Goal: Book appointment/travel/reservation

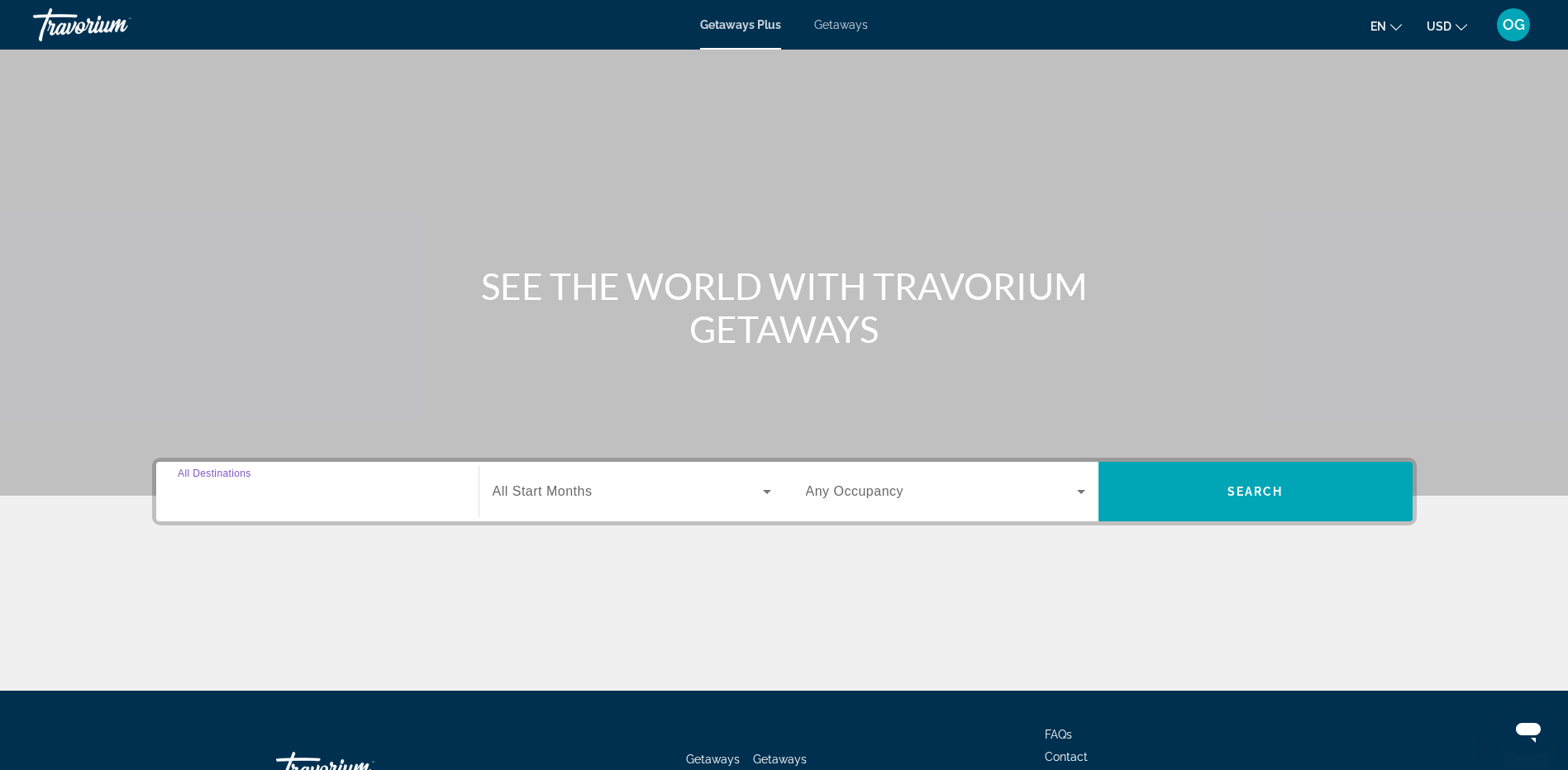
click at [360, 489] on input "Destination All Destinations" at bounding box center [317, 492] width 280 height 20
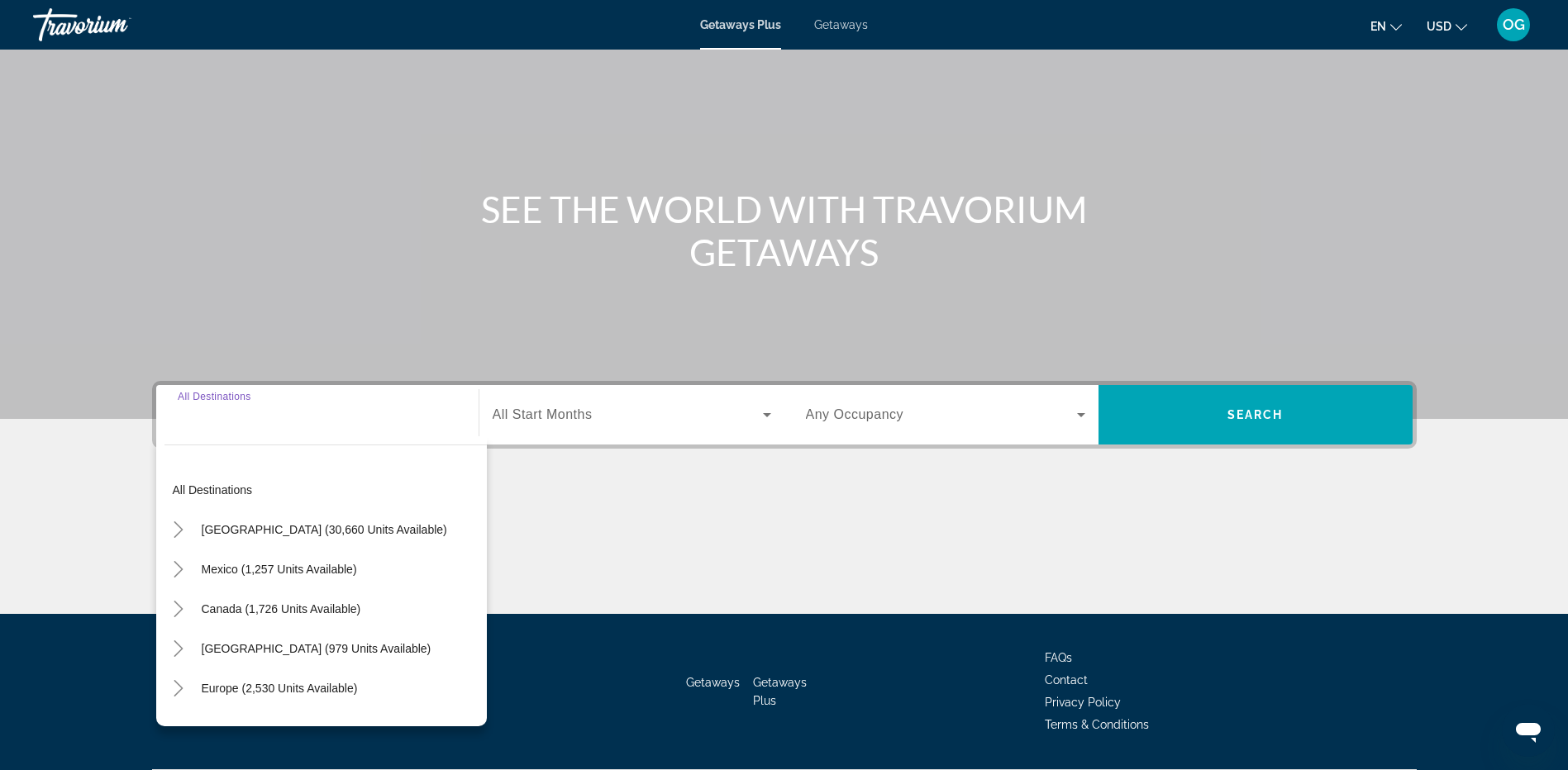
scroll to position [123, 0]
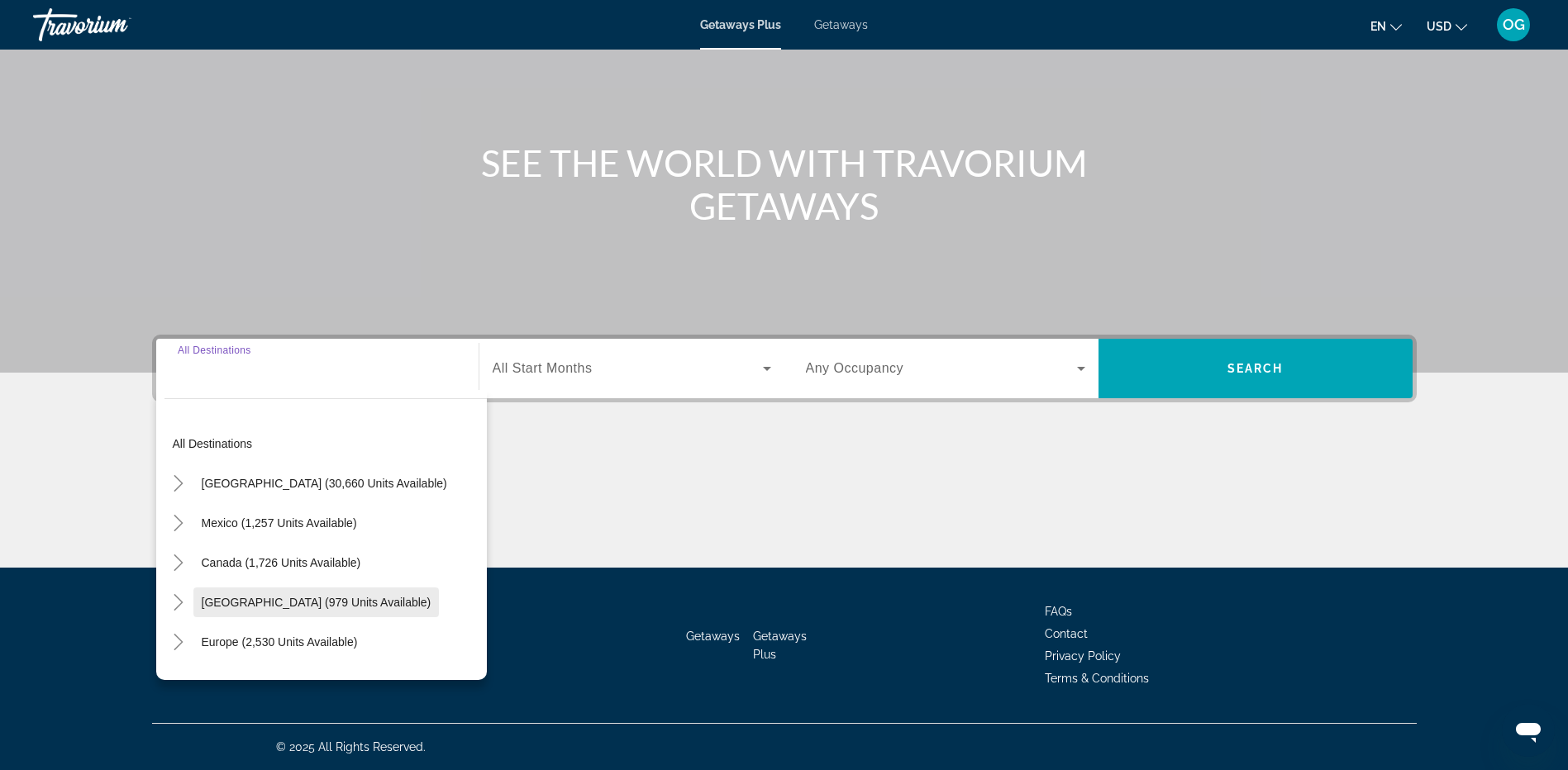
click at [217, 601] on span "[GEOGRAPHIC_DATA] (979 units available)" at bounding box center [316, 603] width 230 height 13
type input "**********"
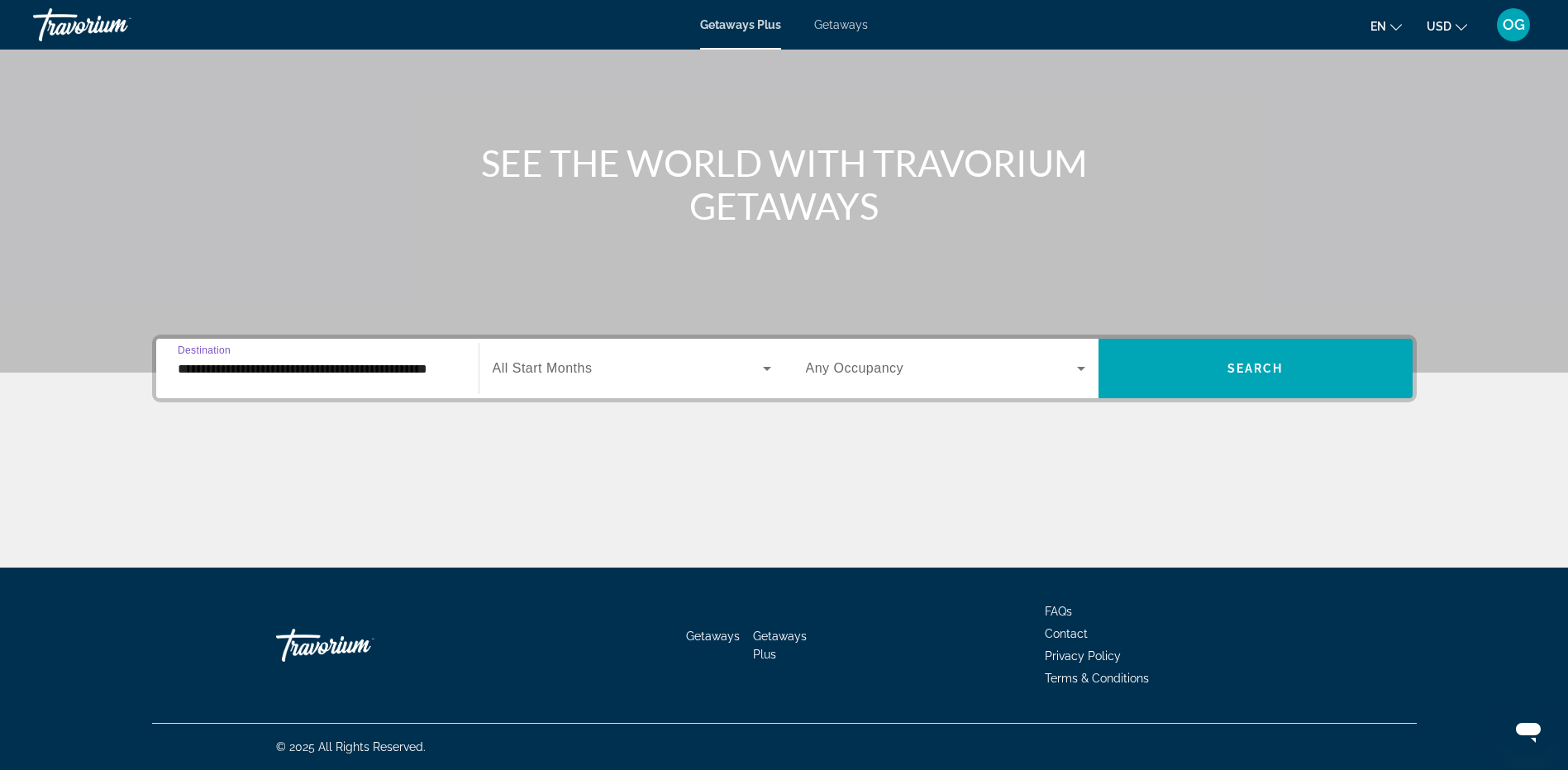
click at [654, 374] on span "Search widget" at bounding box center [627, 368] width 270 height 20
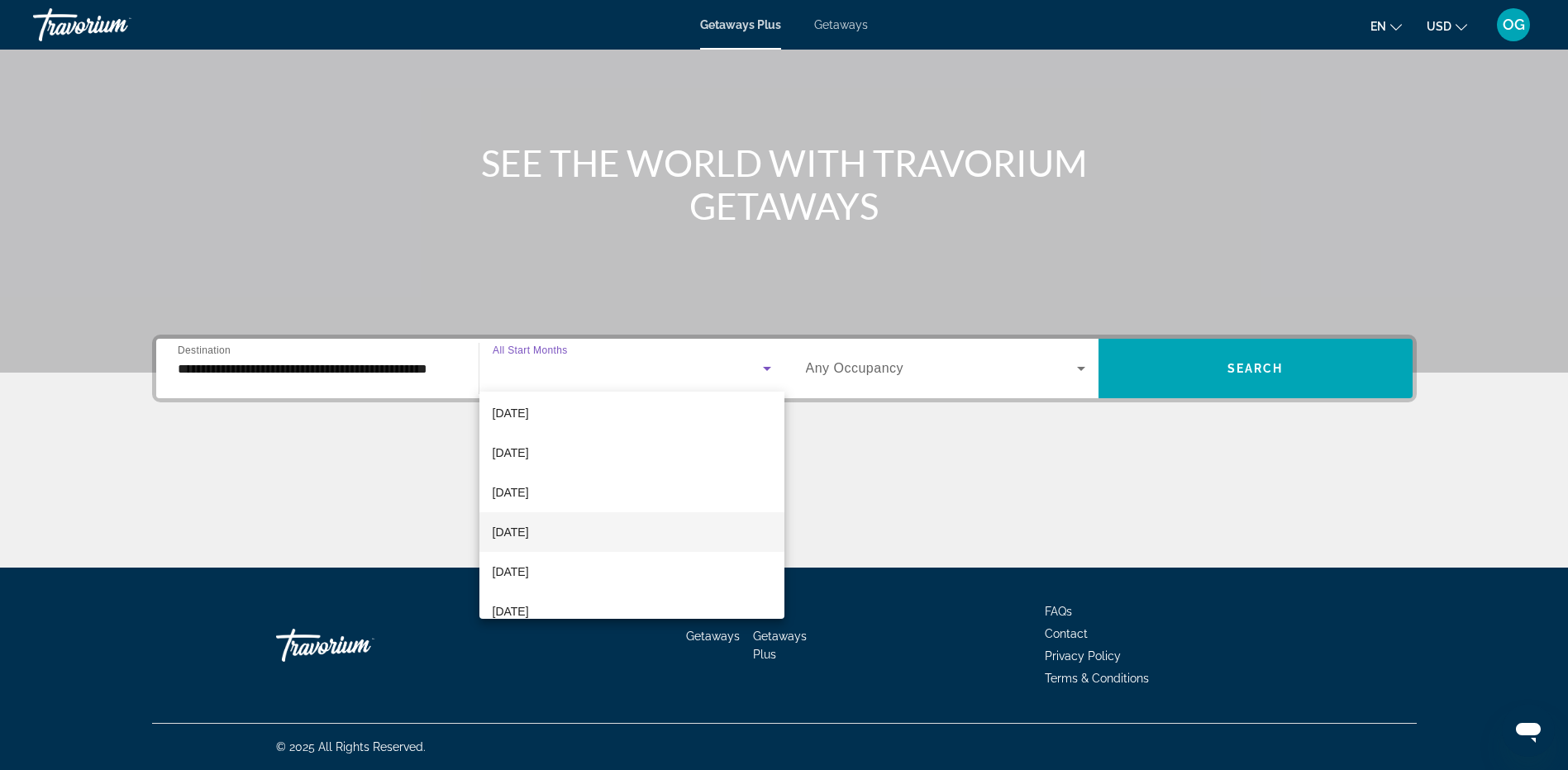
scroll to position [165, 0]
drag, startPoint x: 565, startPoint y: 489, endPoint x: 576, endPoint y: 489, distance: 11.0
click at [567, 488] on mat-option "[DATE]" at bounding box center [632, 490] width 305 height 39
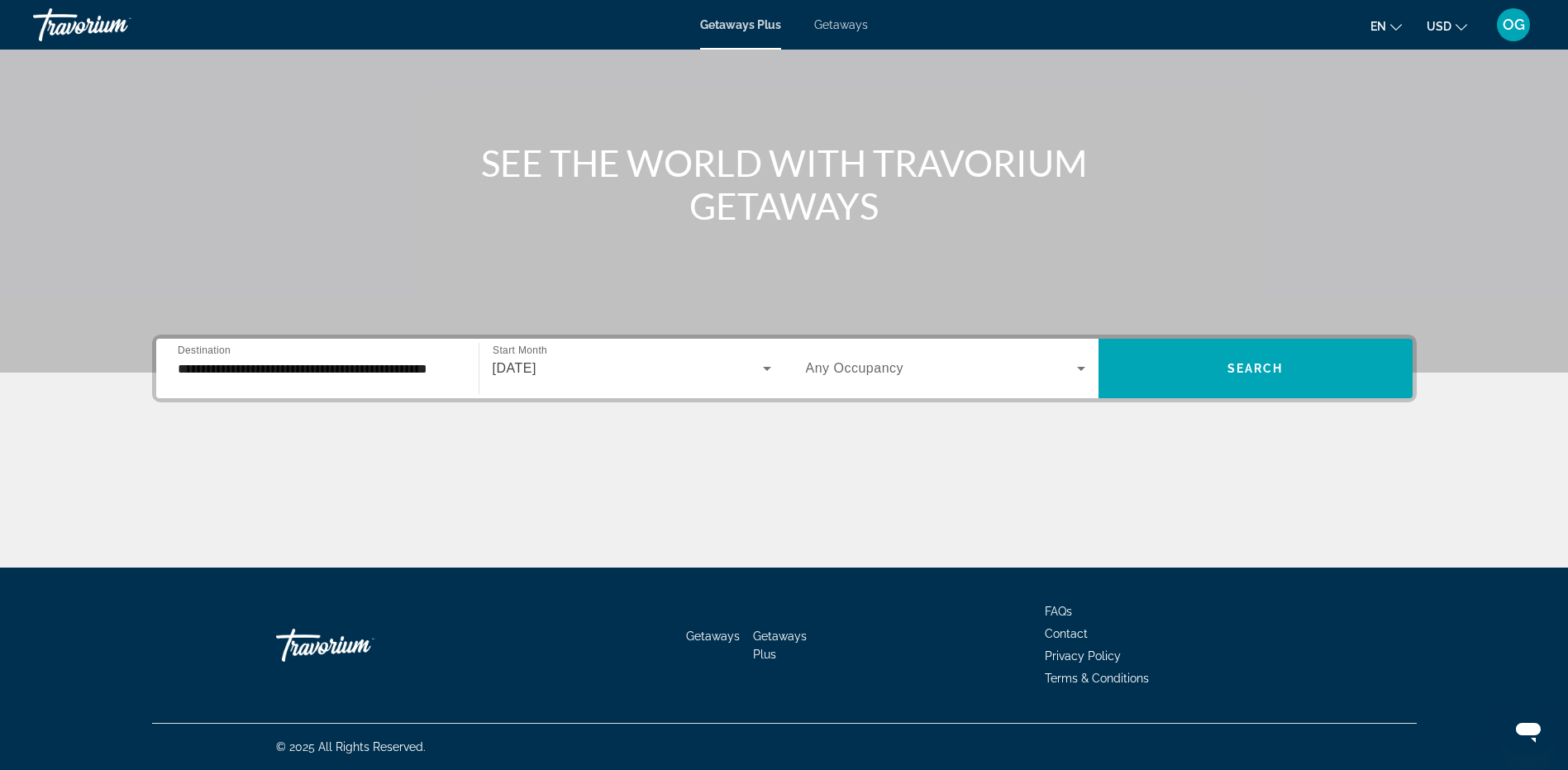
click at [868, 374] on span "Any Occupancy" at bounding box center [855, 368] width 98 height 14
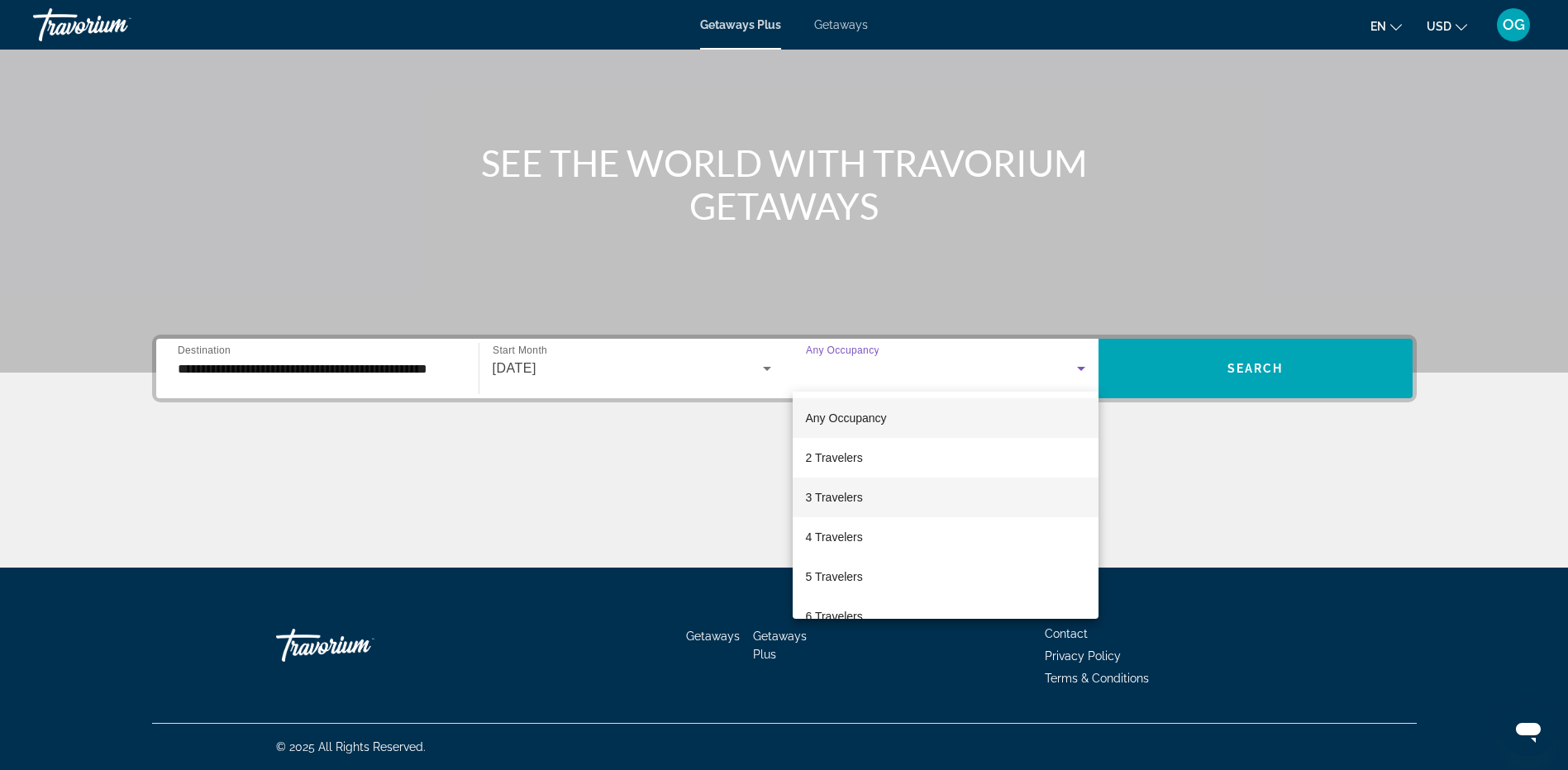
click at [852, 495] on span "3 Travelers" at bounding box center [834, 497] width 57 height 20
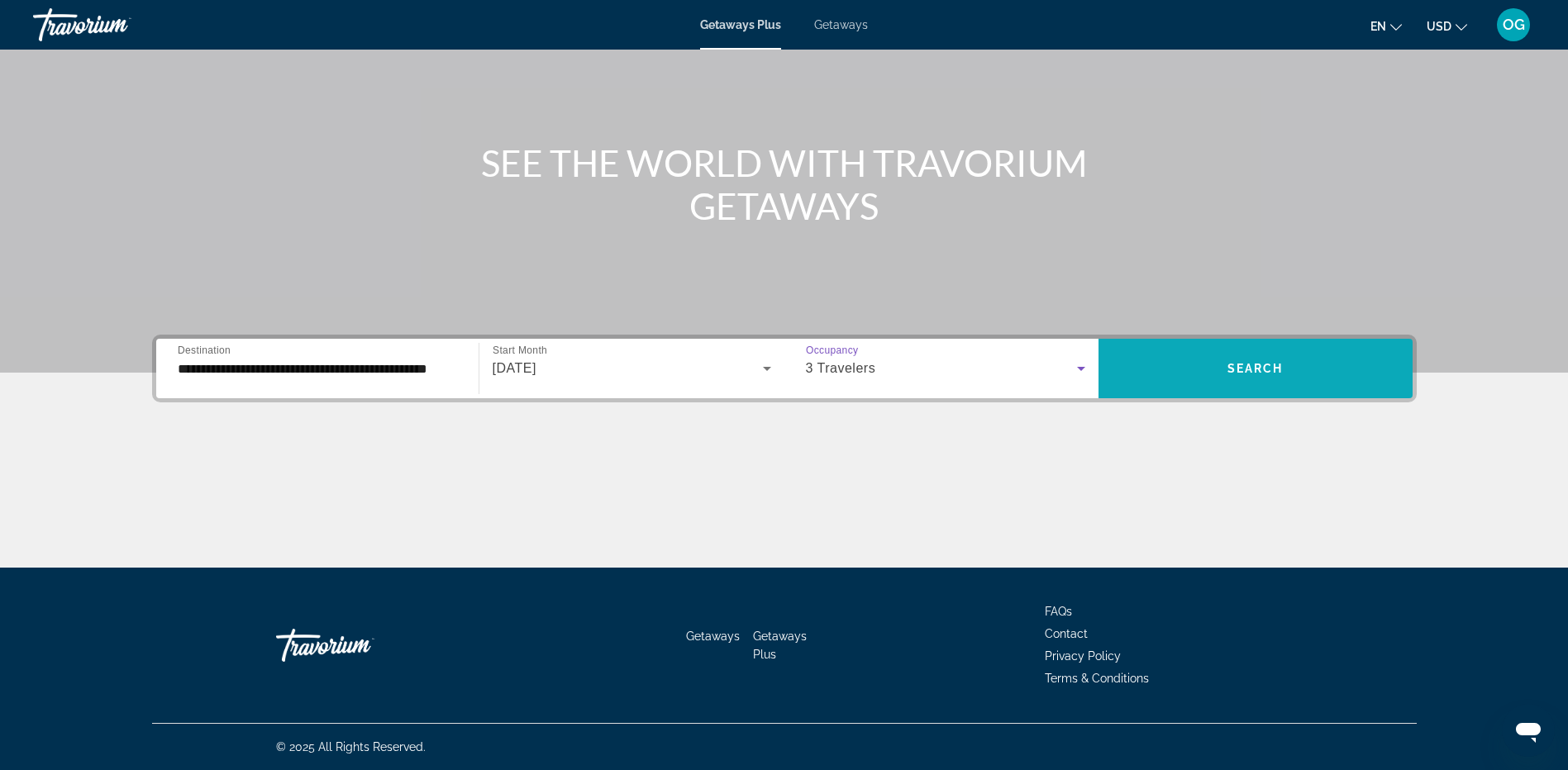
click at [1272, 366] on span "Search" at bounding box center [1256, 369] width 56 height 13
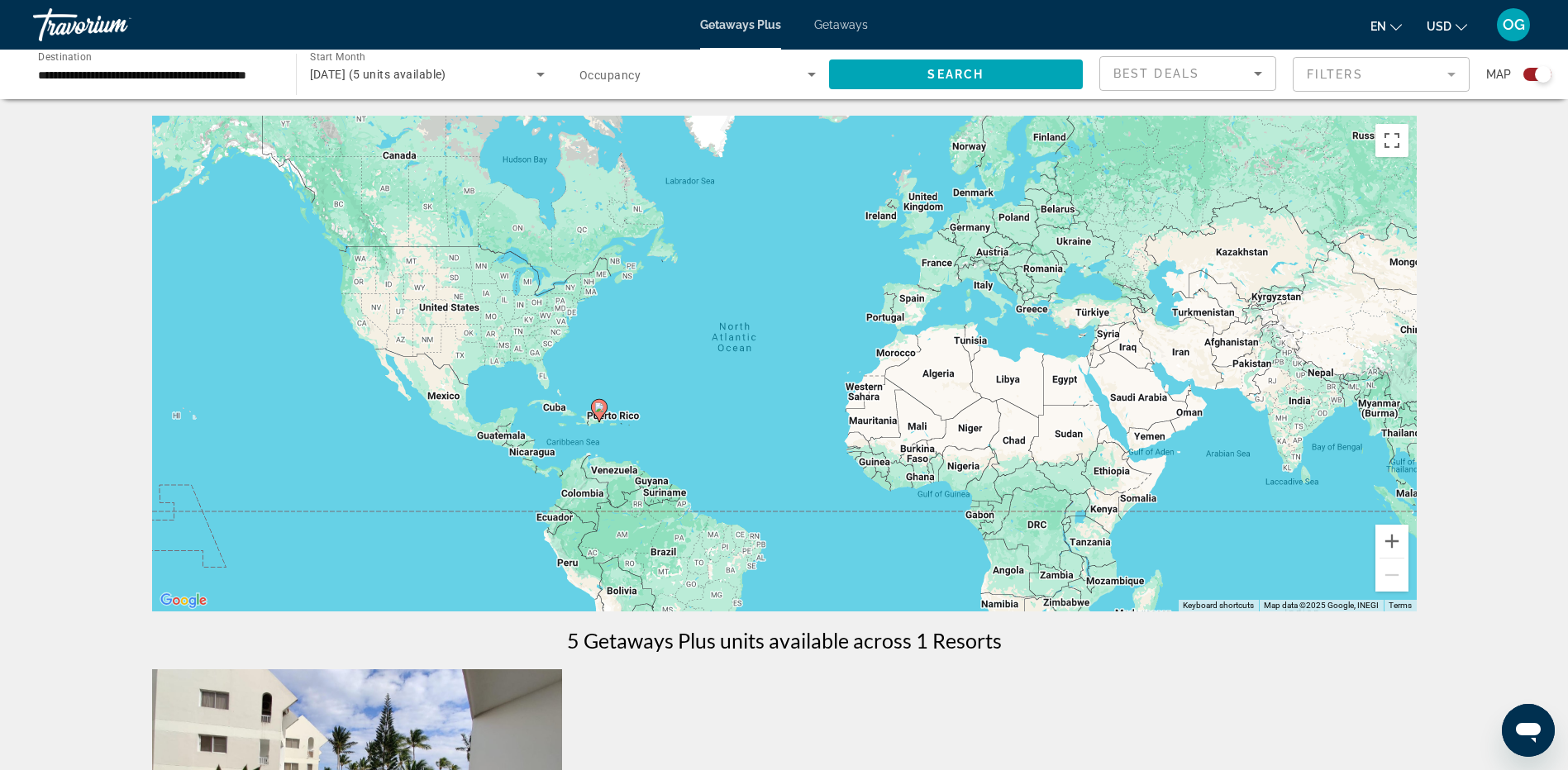
click at [859, 17] on div "Getaways Plus Getaways en English Español Français Italiano Português русский U…" at bounding box center [784, 24] width 1568 height 43
click at [837, 20] on span "Getaways" at bounding box center [841, 25] width 54 height 13
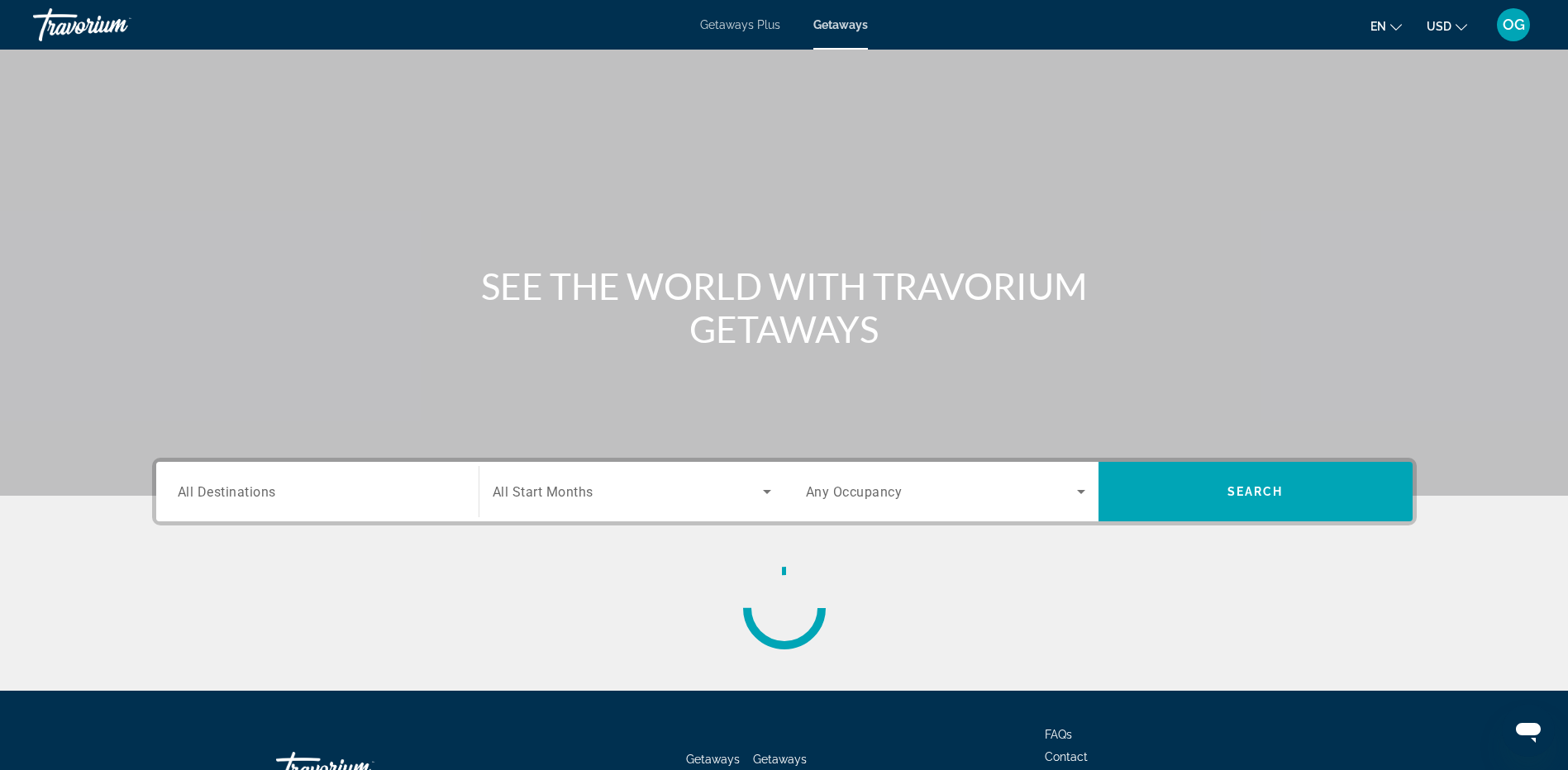
click at [243, 500] on input "Destination All Destinations" at bounding box center [317, 492] width 280 height 20
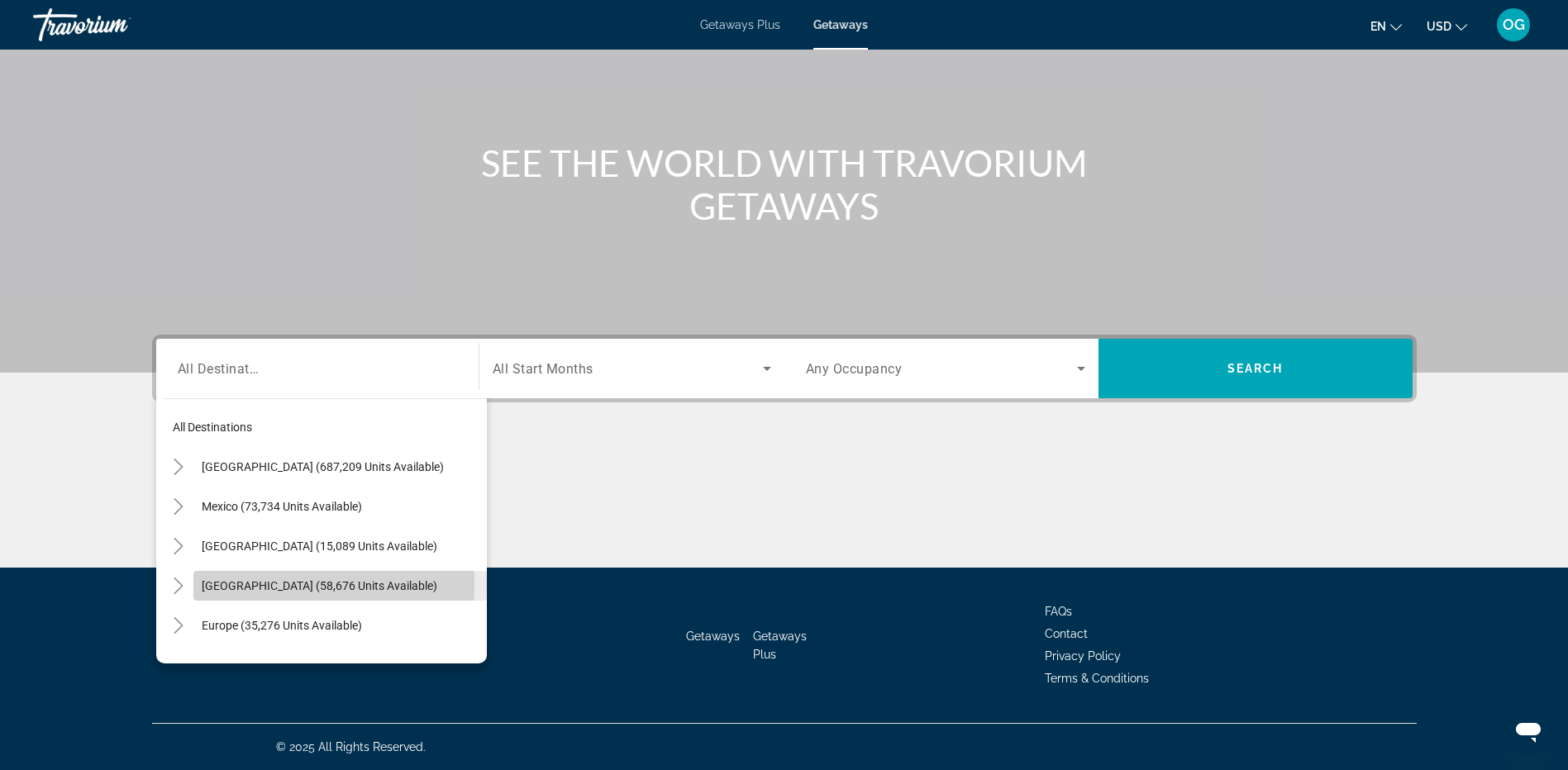
click at [236, 584] on span "[GEOGRAPHIC_DATA] (58,676 units available)" at bounding box center [319, 586] width 236 height 13
type input "**********"
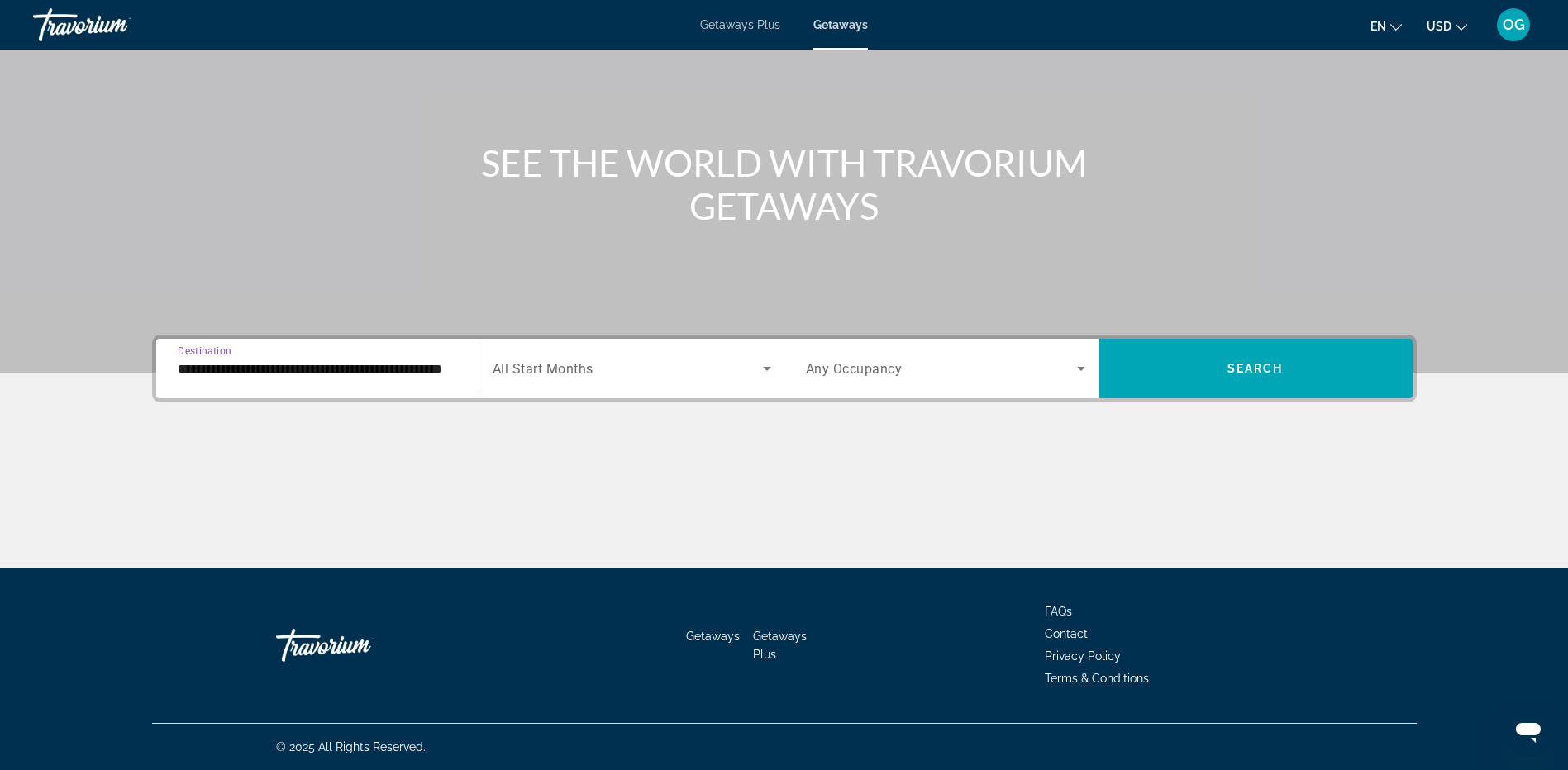
click at [657, 383] on div "Search widget" at bounding box center [632, 368] width 279 height 46
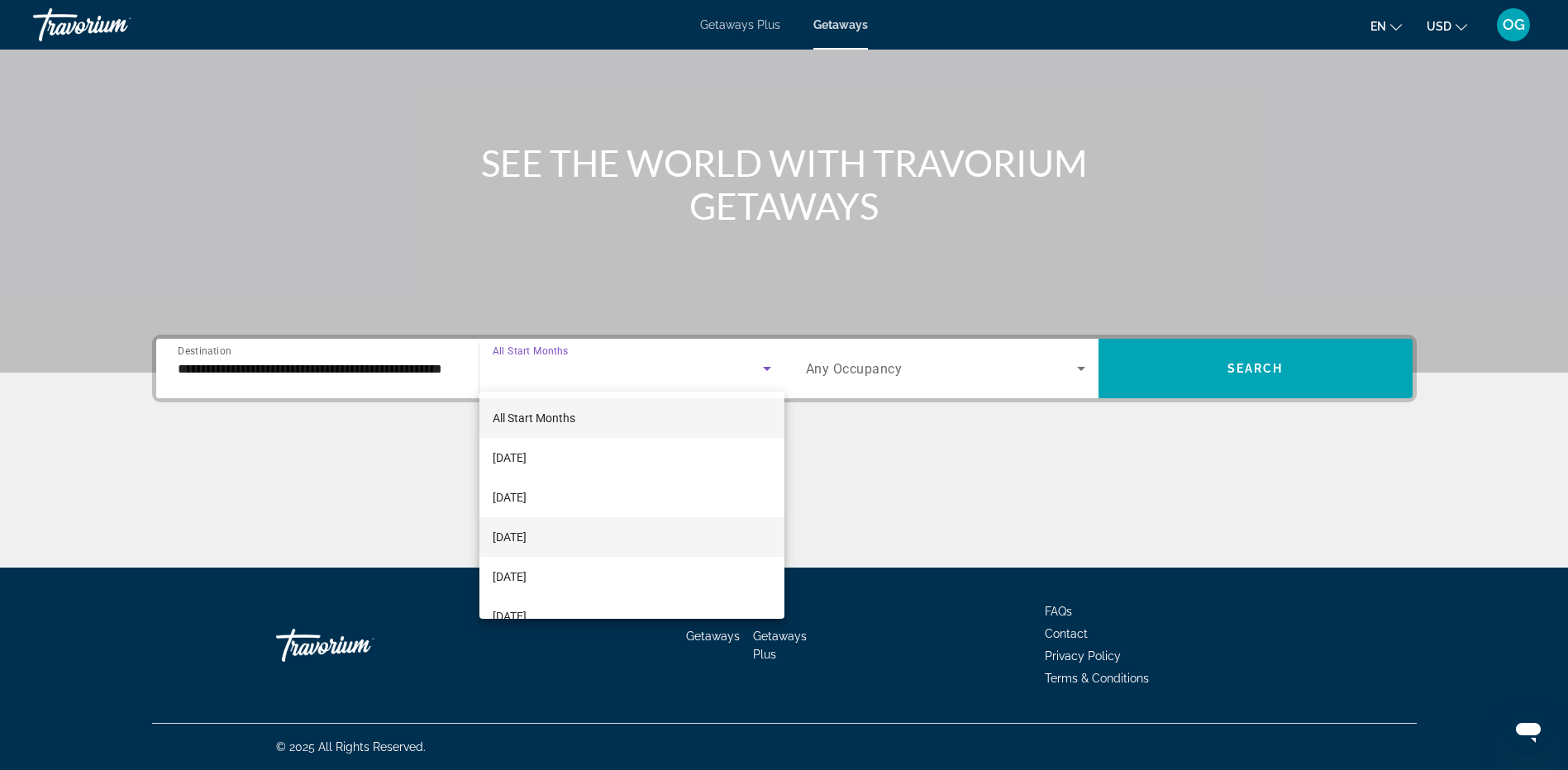
scroll to position [83, 0]
click at [527, 566] on span "[DATE]" at bounding box center [509, 573] width 34 height 20
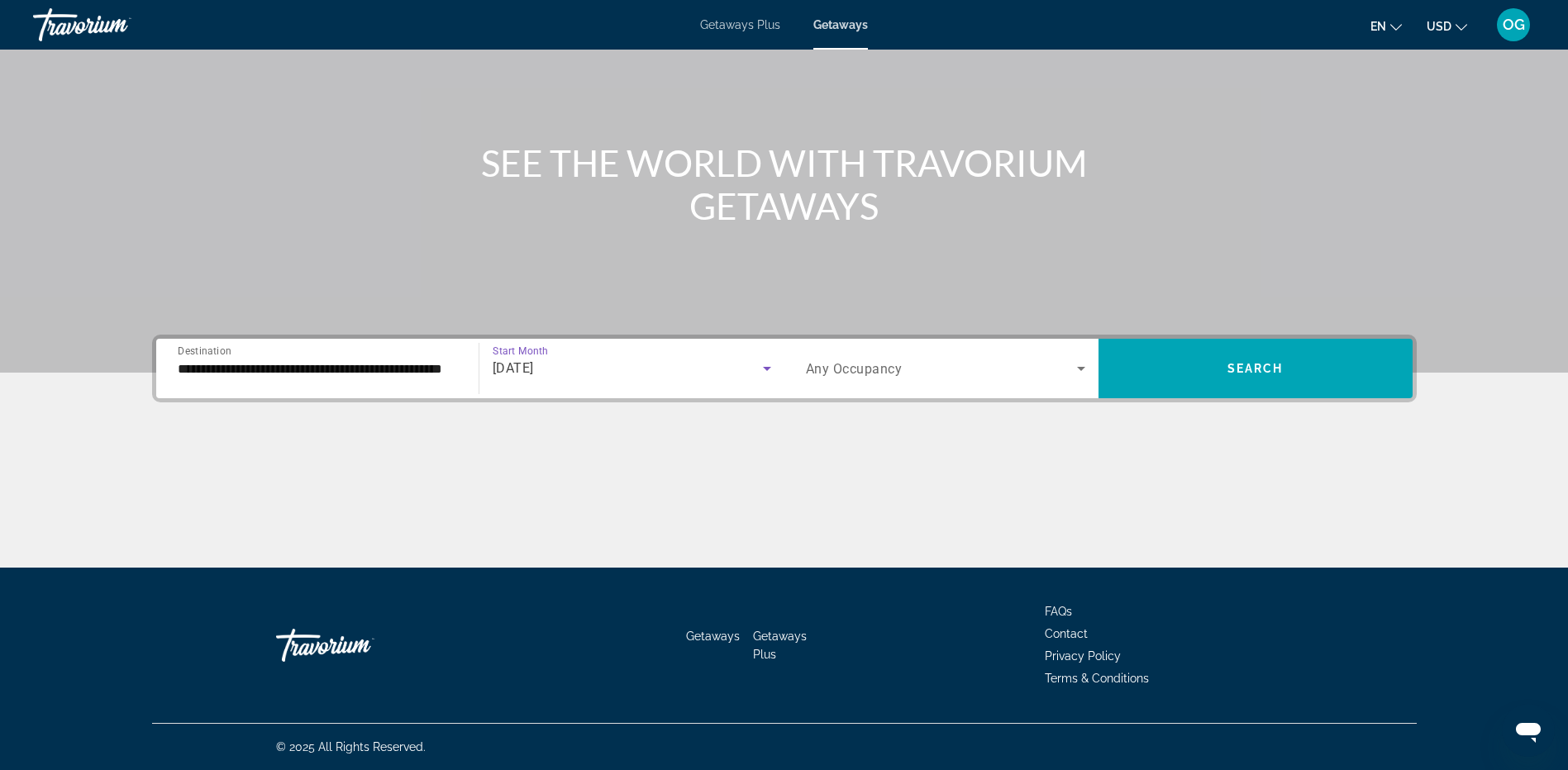
click at [879, 376] on span "Any Occupancy" at bounding box center [854, 369] width 97 height 15
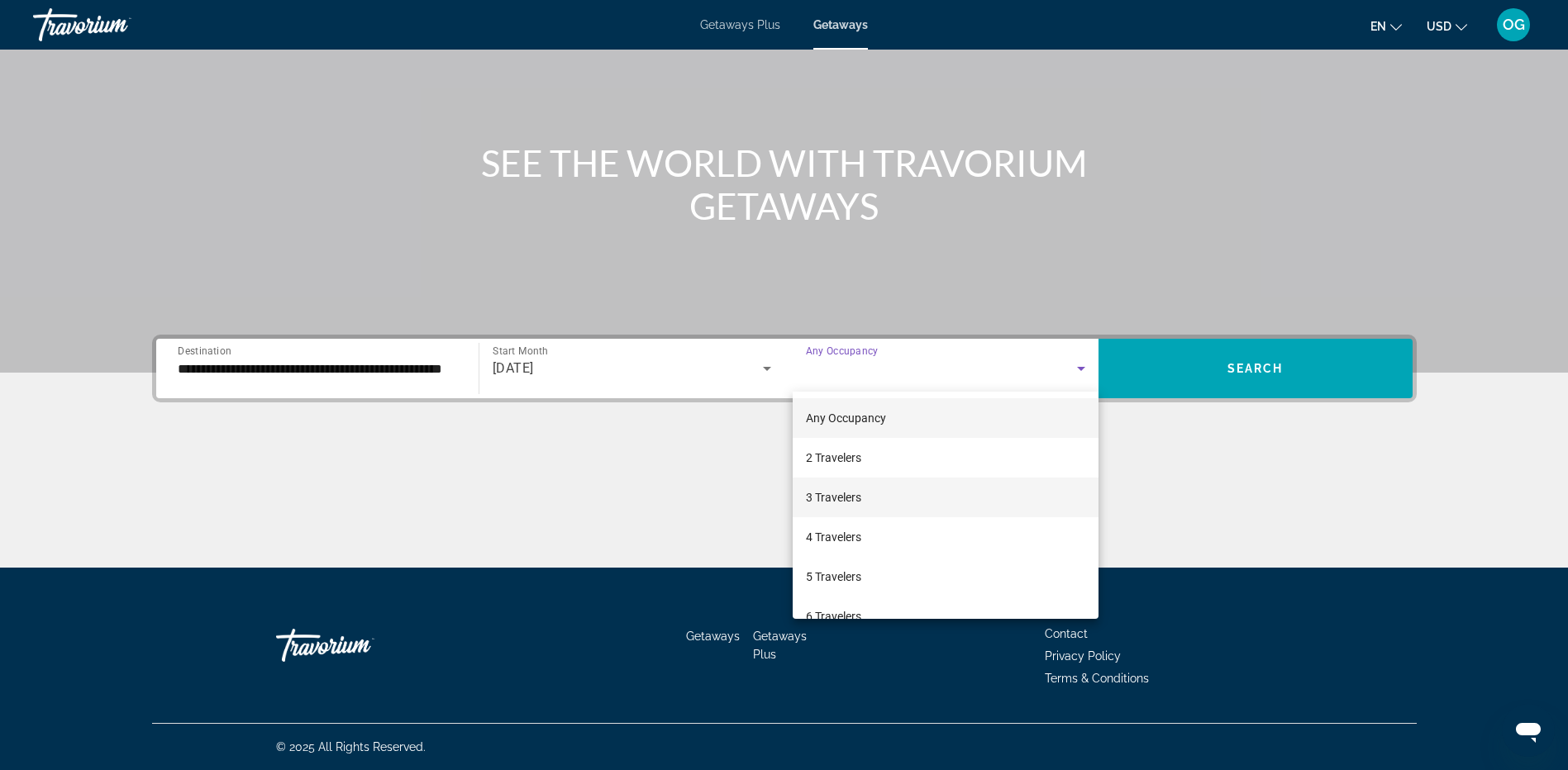
click at [845, 484] on mat-option "3 Travelers" at bounding box center [945, 497] width 306 height 39
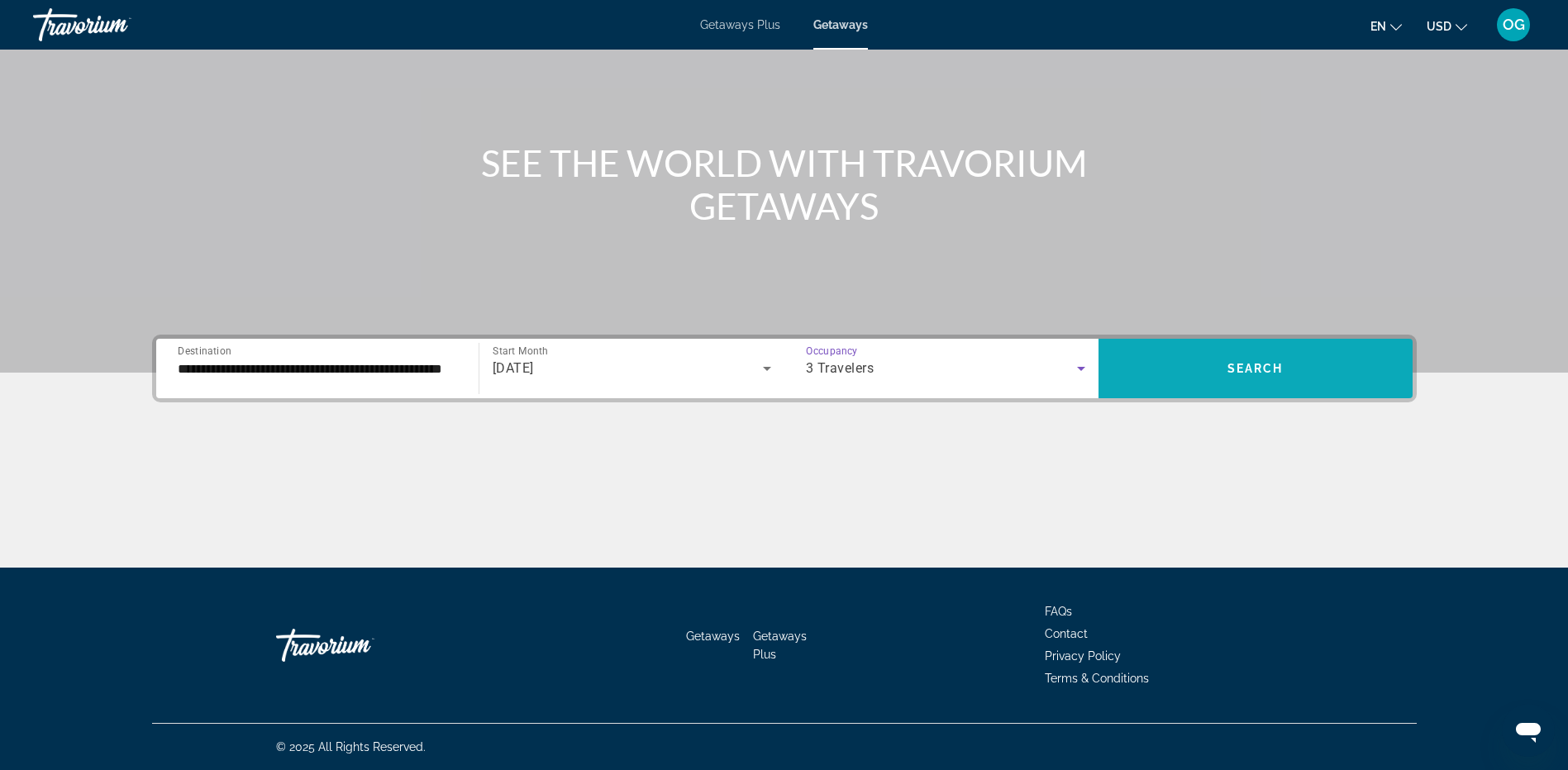
click at [1264, 372] on span "Search" at bounding box center [1256, 369] width 56 height 13
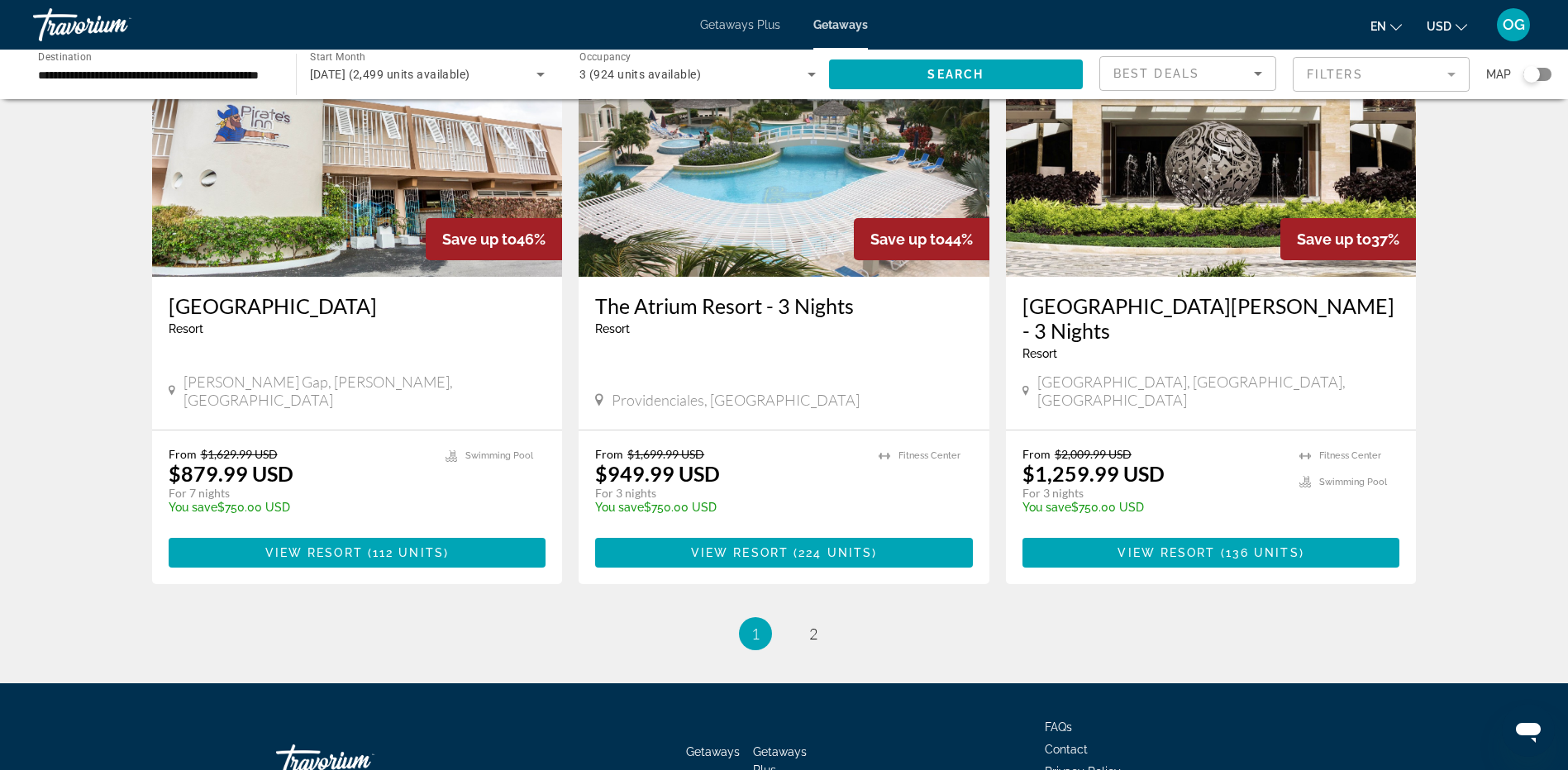
scroll to position [1900, 0]
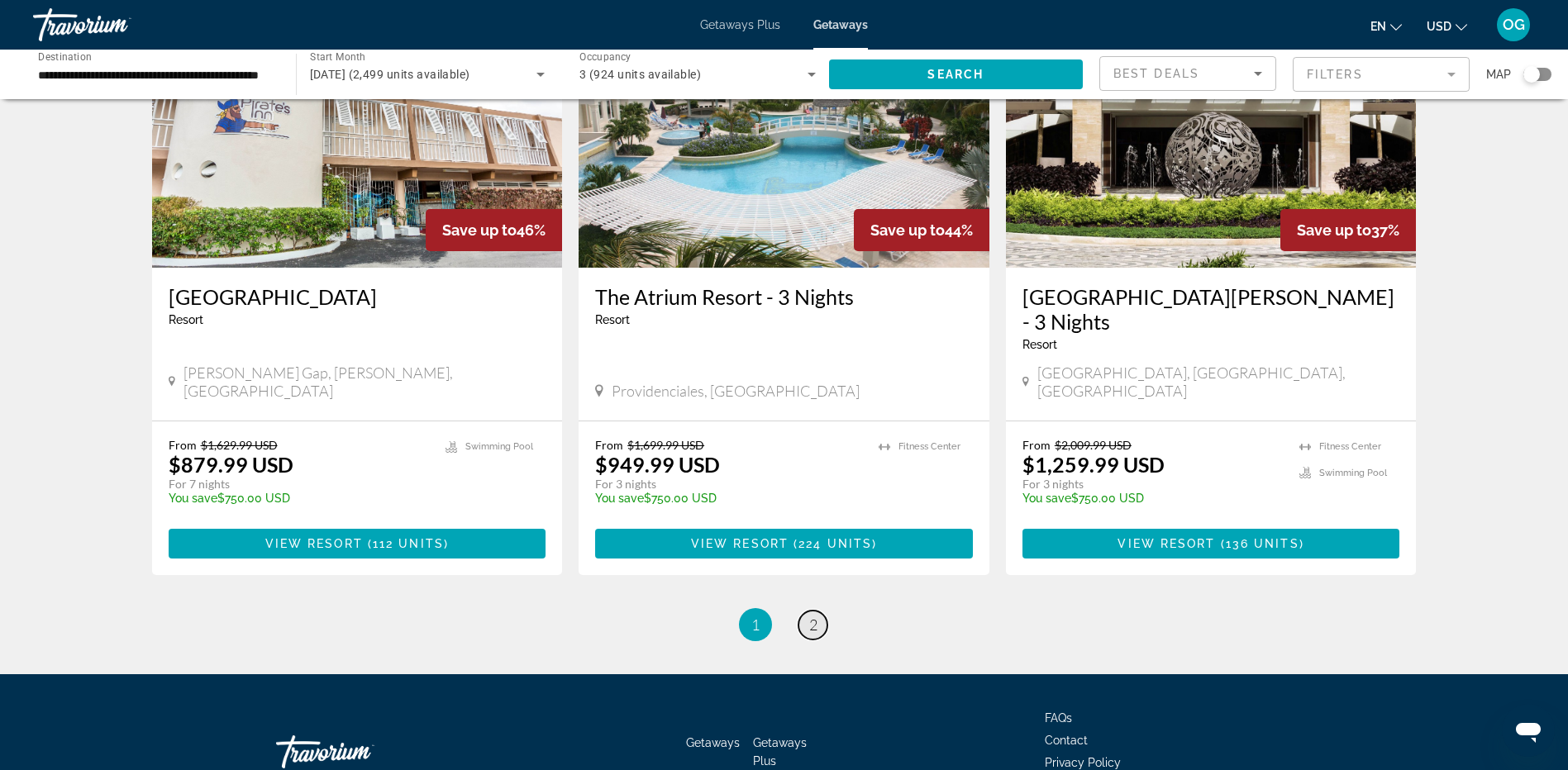
click at [807, 610] on link "page 2" at bounding box center [812, 625] width 29 height 29
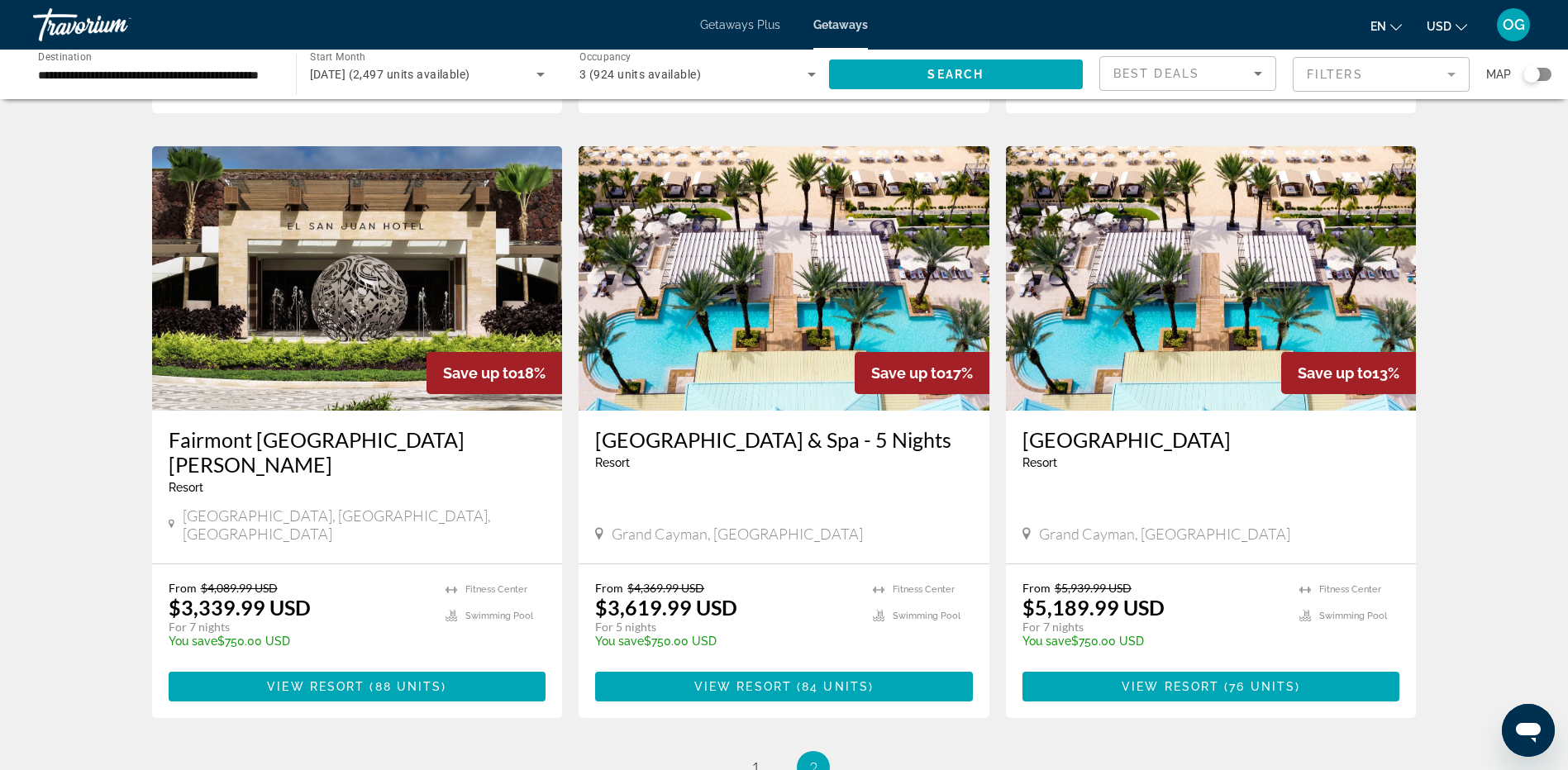
scroll to position [1239, 0]
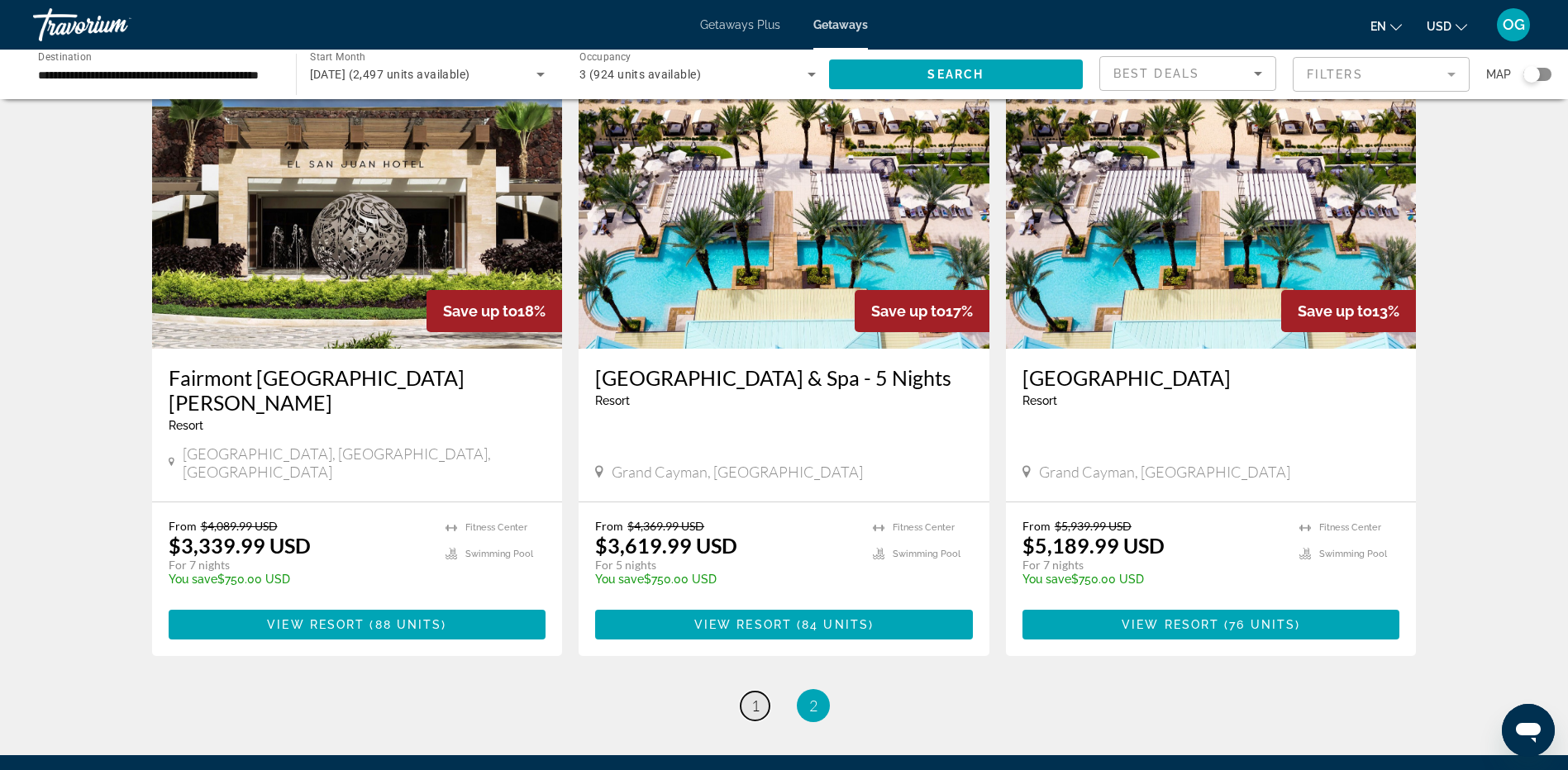
click at [751, 697] on span "1" at bounding box center [755, 706] width 9 height 18
